Goal: Complete application form

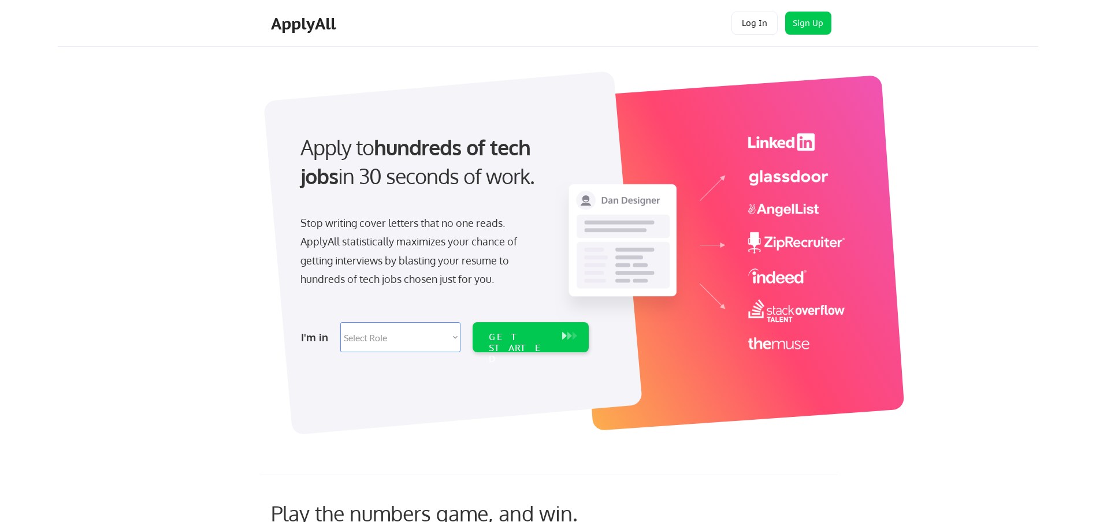
click at [452, 336] on select "Select Role Software Engineering Product Management Customer Success Sales UI/U…" at bounding box center [400, 337] width 120 height 30
select select ""sales0""
click at [340, 322] on select "Select Role Software Engineering Product Management Customer Success Sales UI/U…" at bounding box center [400, 337] width 120 height 30
select select ""sales0""
click at [505, 337] on div "GET STARTED" at bounding box center [520, 349] width 62 height 34
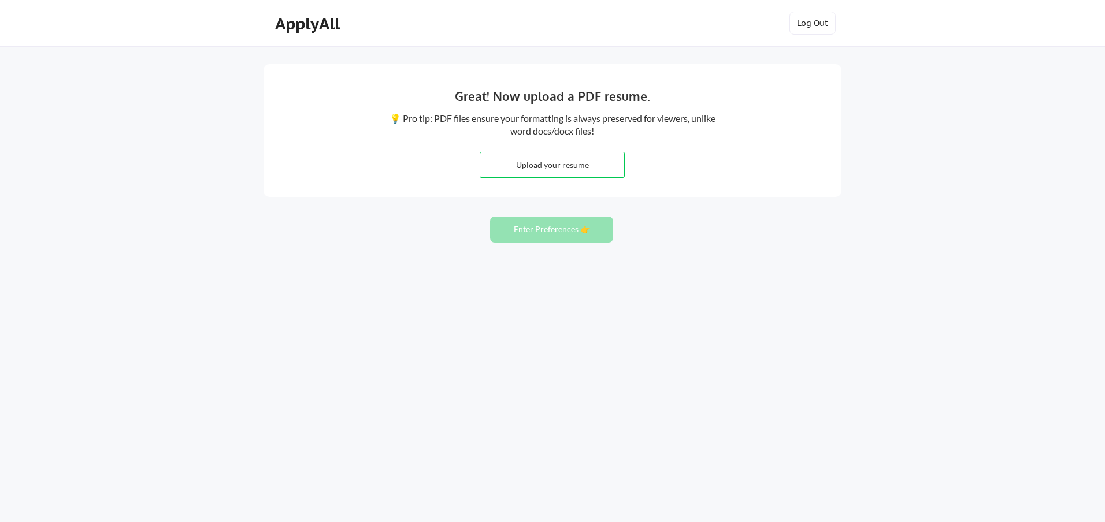
click at [547, 165] on input "file" at bounding box center [552, 165] width 144 height 25
type input "C:\fakepath\052325BEW3_SO.docx"
click at [551, 231] on button "Enter Preferences 👉" at bounding box center [551, 230] width 123 height 26
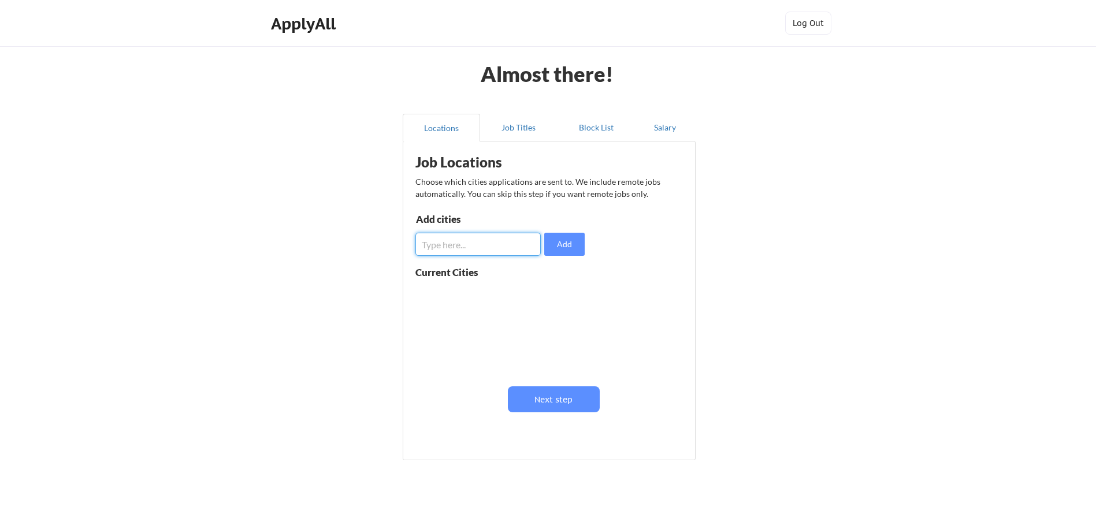
click at [448, 246] on input "input" at bounding box center [477, 244] width 125 height 23
type input "Knoxville, TN"
click at [566, 246] on button "Add" at bounding box center [564, 244] width 40 height 23
click at [455, 249] on input "input" at bounding box center [477, 244] width 125 height 23
type input "Johnson City, TN"
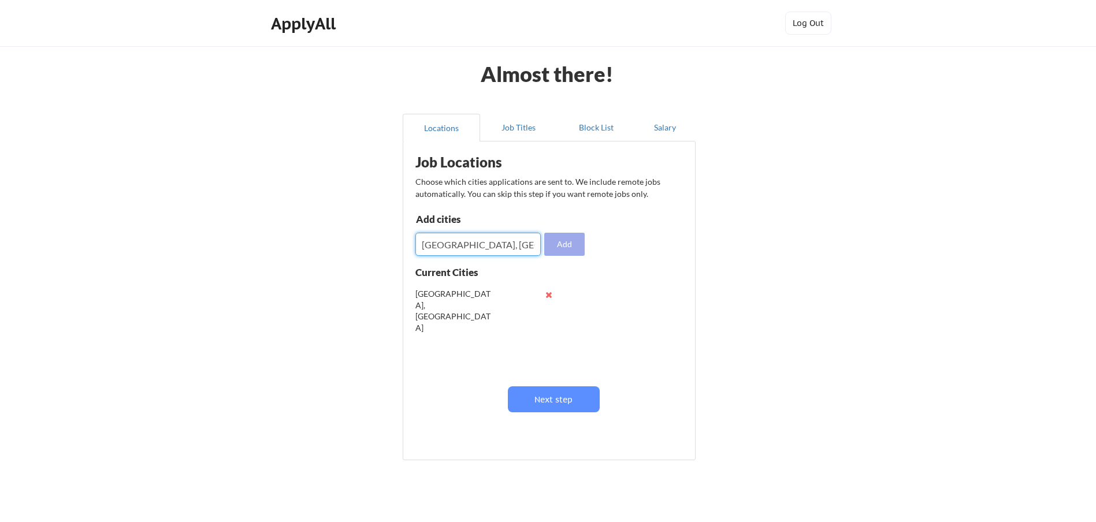
click at [570, 244] on button "Add" at bounding box center [564, 244] width 40 height 23
click at [470, 244] on input "input" at bounding box center [477, 244] width 125 height 23
type input "Greeneville, TN"
click at [558, 247] on button "Add" at bounding box center [564, 244] width 40 height 23
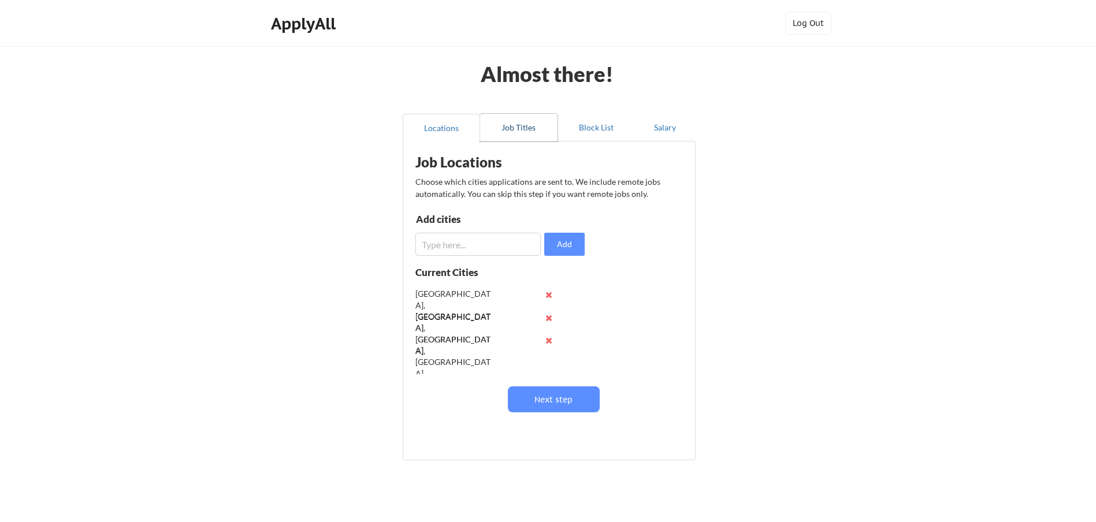
click at [511, 129] on button "Job Titles" at bounding box center [518, 128] width 77 height 28
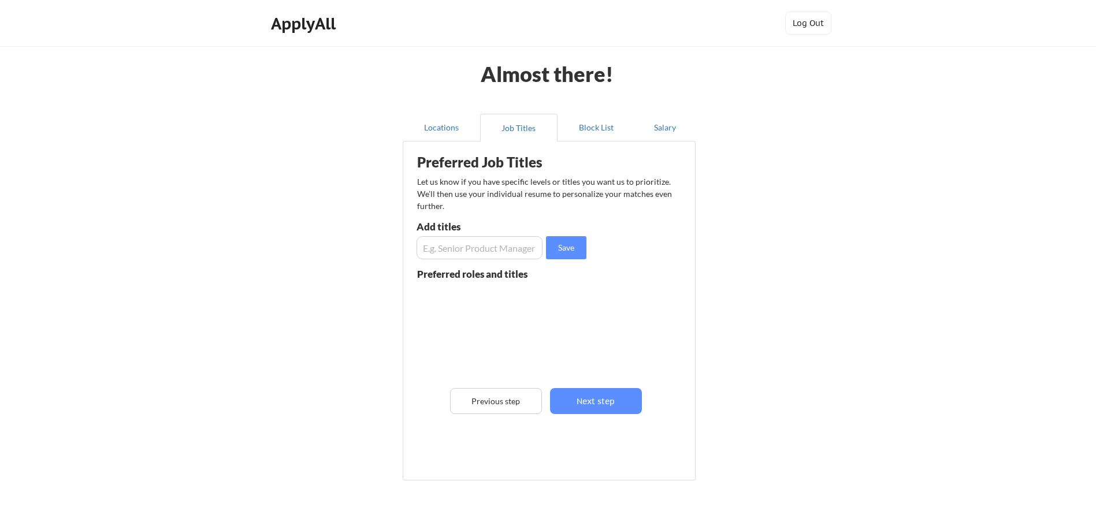
click at [454, 251] on input "input" at bounding box center [480, 247] width 126 height 23
type input "Vice President"
click at [567, 248] on button "Save" at bounding box center [566, 247] width 40 height 23
click at [476, 250] on input "input" at bounding box center [480, 247] width 126 height 23
type input "Regional Sales Manager"
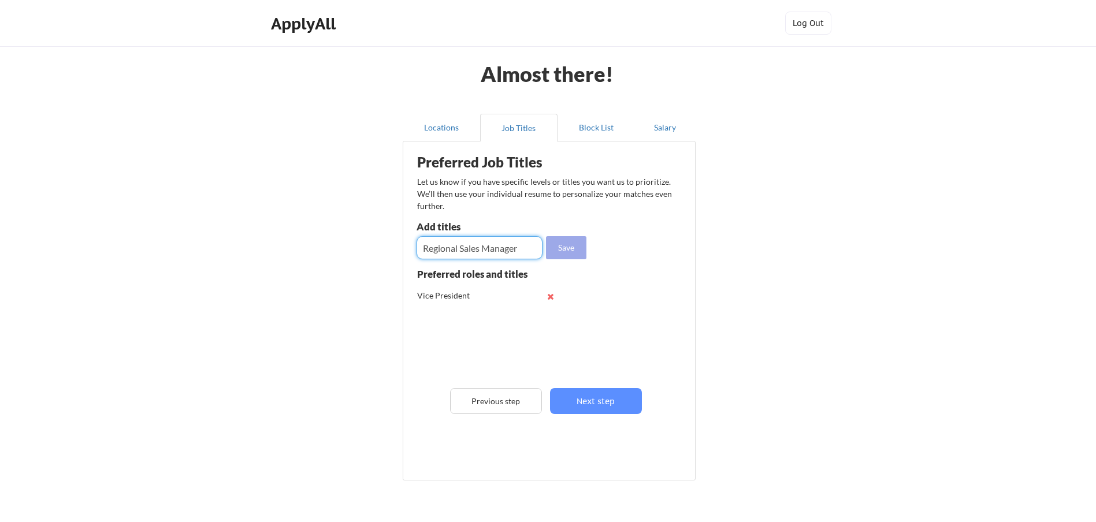
click at [573, 245] on button "Save" at bounding box center [566, 247] width 40 height 23
click at [468, 251] on input "input" at bounding box center [480, 247] width 126 height 23
type input "Sales Manager"
click at [565, 250] on button "Save" at bounding box center [566, 247] width 40 height 23
click at [446, 246] on input "input" at bounding box center [480, 247] width 126 height 23
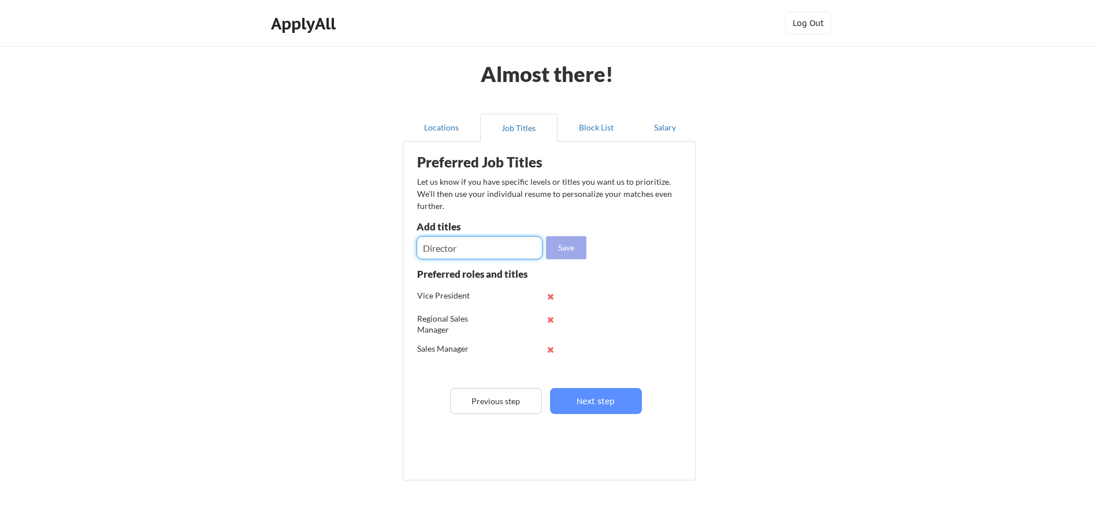
type input "Director"
click at [565, 249] on button "Save" at bounding box center [566, 247] width 40 height 23
click at [596, 129] on button "Block List" at bounding box center [596, 128] width 77 height 28
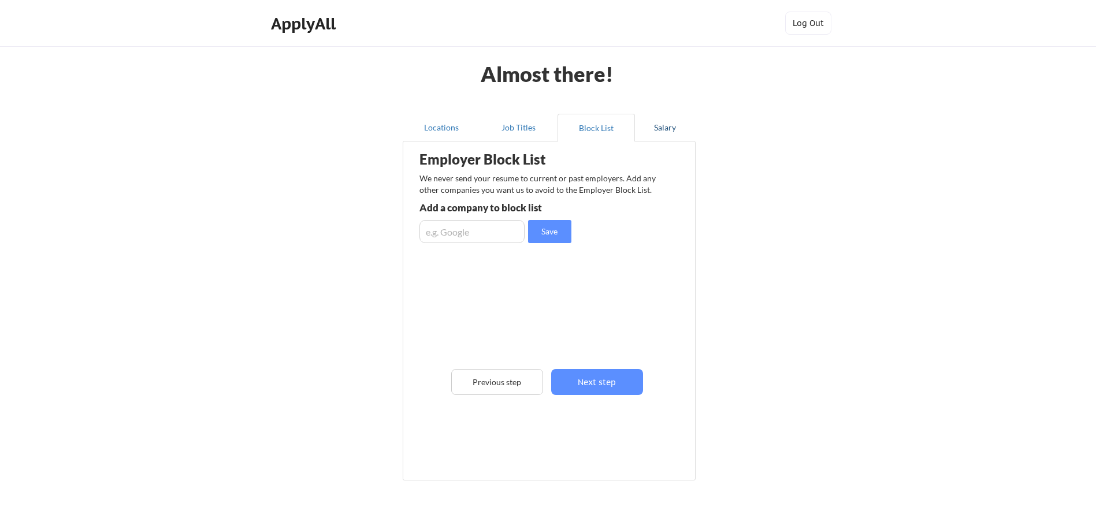
click at [660, 126] on button "Salary" at bounding box center [665, 128] width 61 height 28
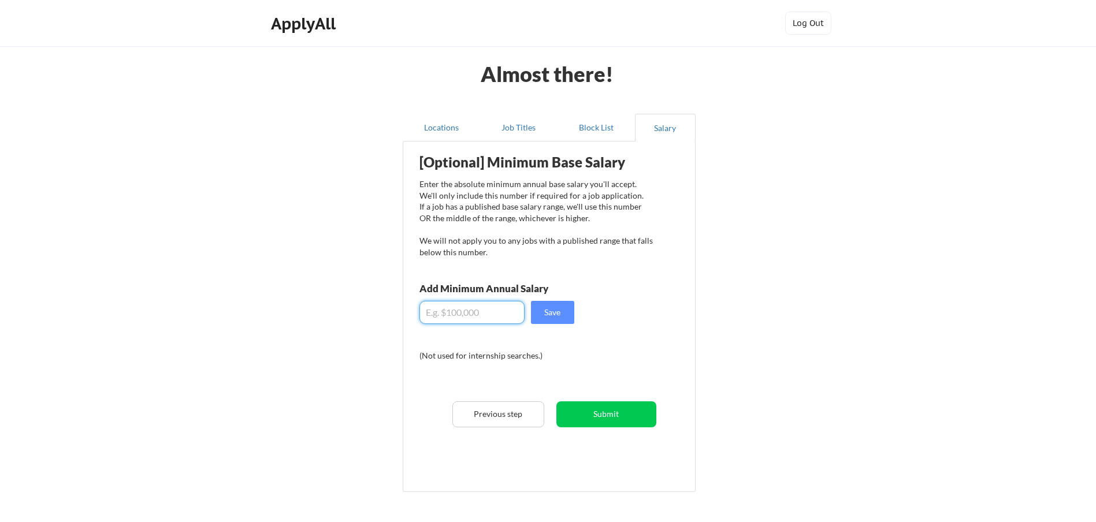
click at [446, 313] on input "input" at bounding box center [471, 312] width 105 height 23
type input "$120,000"
click at [559, 313] on button "Save" at bounding box center [552, 312] width 43 height 23
click at [610, 413] on button "Submit" at bounding box center [606, 415] width 100 height 26
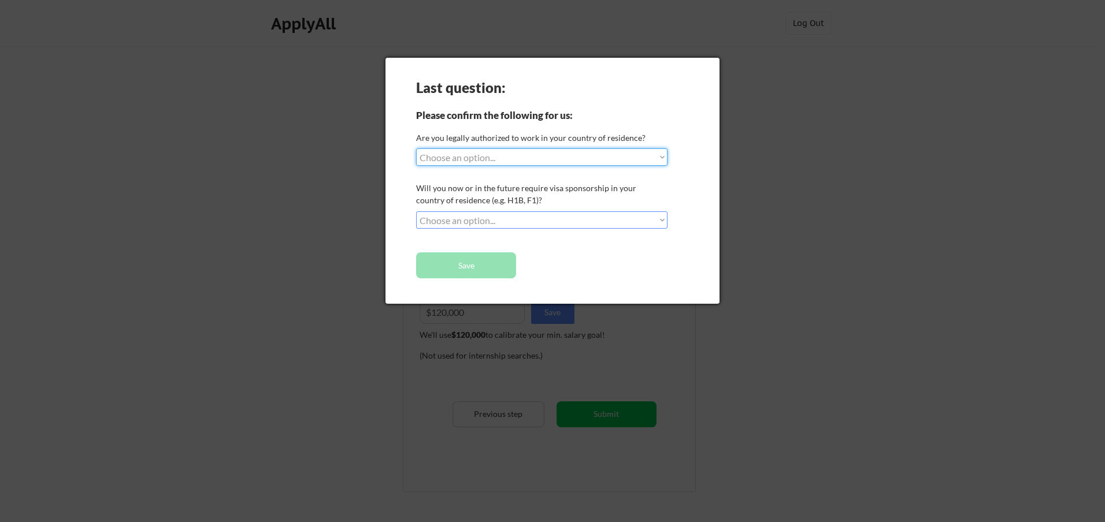
click at [661, 159] on select "Choose an option... Yes, I am a US Citizen Yes, I am a Canadian Citizen Yes, I …" at bounding box center [541, 156] width 251 height 17
select select ""yes__i_am_a_us_citizen""
click at [416, 148] on select "Choose an option... Yes, I am a US Citizen Yes, I am a Canadian Citizen Yes, I …" at bounding box center [541, 156] width 251 height 17
click at [661, 219] on select "Choose an option... No, I will not need sponsorship Yes, I will need sponsorship" at bounding box center [541, 219] width 251 height 17
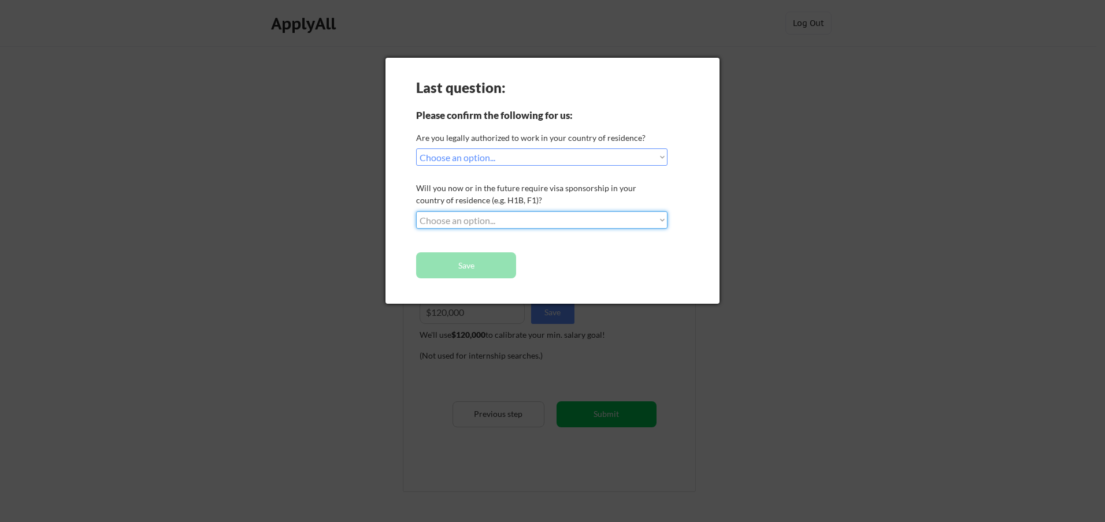
select select ""no__i_will_not_need_sponsorship""
click at [416, 211] on select "Choose an option... No, I will not need sponsorship Yes, I will need sponsorship" at bounding box center [541, 219] width 251 height 17
click at [468, 262] on button "Save" at bounding box center [466, 265] width 100 height 26
